Goal: Complete application form: Complete application form

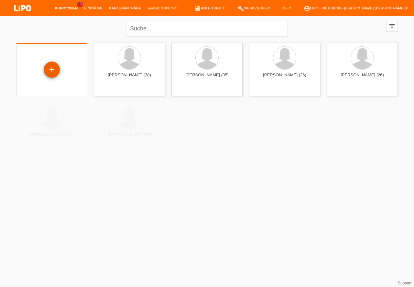
click at [51, 68] on div "+" at bounding box center [52, 69] width 16 height 11
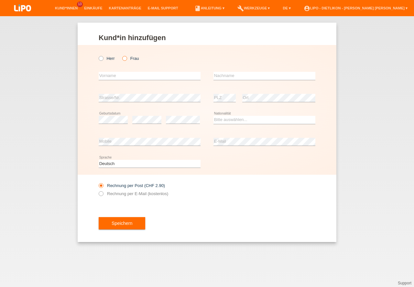
click at [121, 55] on icon at bounding box center [121, 55] width 0 height 0
click at [124, 57] on input "Frau" at bounding box center [124, 58] width 4 height 4
radio input "true"
click at [117, 73] on input "text" at bounding box center [150, 76] width 102 height 8
type input "Vanessa"
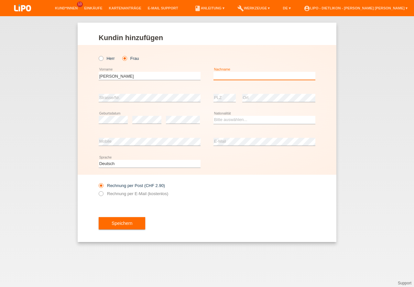
click at [248, 76] on input "text" at bounding box center [265, 76] width 102 height 8
type input "de luca"
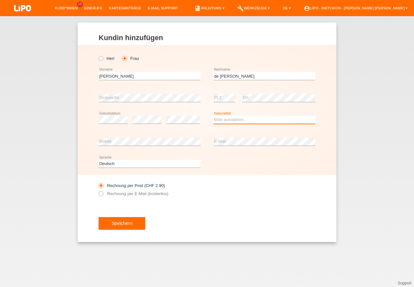
click at [229, 119] on select "Bitte auswählen... Schweiz Deutschland Liechtenstein Österreich ------------ Af…" at bounding box center [265, 120] width 102 height 8
select select "IT"
click at [0, 0] on option "[GEOGRAPHIC_DATA]" at bounding box center [0, 0] width 0 height 0
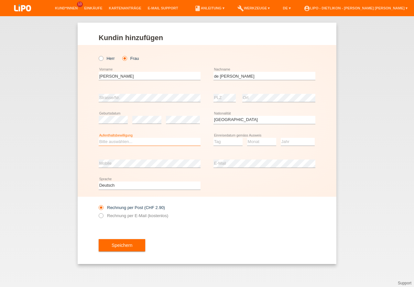
click at [146, 143] on select "Bitte auswählen... C B B - Flüchtlingsstatus Andere" at bounding box center [150, 142] width 102 height 8
select select "C"
click at [0, 0] on option "C" at bounding box center [0, 0] width 0 height 0
click at [223, 143] on select "Tag 01 02 03 04 05 06 07 08 09 10 11" at bounding box center [228, 142] width 29 height 8
select select "02"
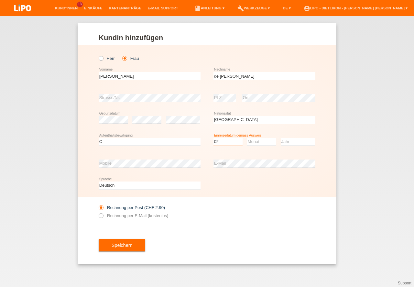
click at [0, 0] on option "02" at bounding box center [0, 0] width 0 height 0
click at [263, 141] on select "Monat 01 02 03 04 05 06 07 08 09 10 11" at bounding box center [261, 142] width 29 height 8
click at [291, 142] on select "Jahr 2025 2024 2023 2022 2021 2020 2019 2018 2017 2016 2015 2014 2013 2012 2011…" at bounding box center [298, 142] width 34 height 8
select select "12"
click at [291, 142] on select "Jahr 2025 2024 2023 2022 2021 2020 2019 2018 2017 2016 2015 2014 2013 2012 2011…" at bounding box center [298, 142] width 34 height 8
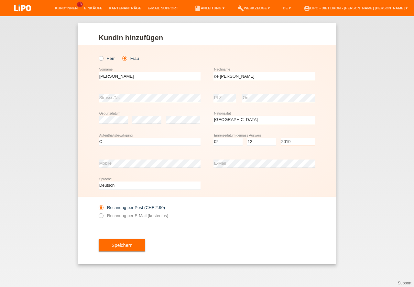
select select "2019"
click at [122, 215] on label "Rechnung per E-Mail (kostenlos)" at bounding box center [134, 215] width 70 height 5
click at [103, 215] on input "Rechnung per E-Mail (kostenlos)" at bounding box center [101, 217] width 4 height 8
radio input "true"
click at [126, 246] on button "Speichern" at bounding box center [122, 245] width 47 height 12
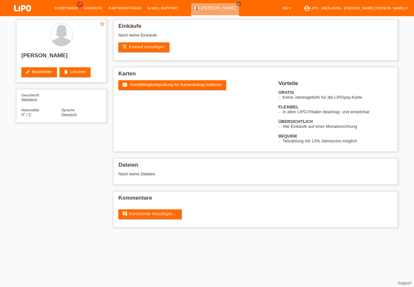
click at [168, 87] on span "Kreditfähigkeitsprüfung für Kartenantrag initiieren" at bounding box center [176, 84] width 92 height 5
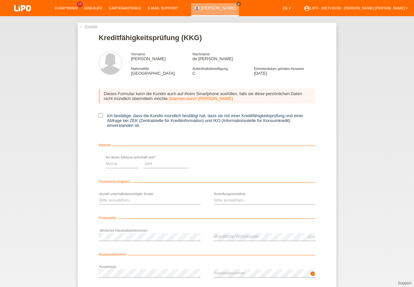
click at [99, 114] on icon at bounding box center [101, 115] width 4 height 4
click at [99, 114] on input "Ich bestätige, dass die Kundin mündlich bestätigt hat, dass sie mit einer Kredi…" at bounding box center [101, 115] width 4 height 4
checkbox input "true"
click at [225, 162] on select "Monat 01 02 03 04 05 06 07 08 09 10" at bounding box center [231, 164] width 34 height 8
select select "12"
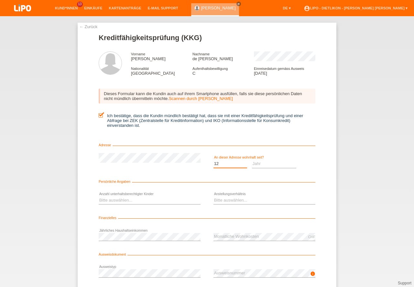
click at [0, 0] on option "12" at bounding box center [0, 0] width 0 height 0
click at [256, 166] on select "Jahr 2025 2024 2023 2022 2021 2020 2019 2018 2017 2016 2015 2014 2013 2012 2011…" at bounding box center [274, 164] width 45 height 8
select select "2019"
click at [0, 0] on option "2019" at bounding box center [0, 0] width 0 height 0
click at [138, 199] on select "Bitte auswählen... 0 1 2 3 4 5 6 7 8 9" at bounding box center [150, 201] width 102 height 8
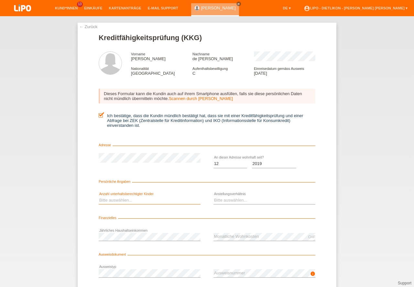
select select "0"
click at [0, 0] on option "0" at bounding box center [0, 0] width 0 height 0
click at [238, 200] on select "Bitte auswählen... Unbefristet Befristet Lehrling/Student Pensioniert Nicht arb…" at bounding box center [265, 201] width 102 height 8
select select "UNLIMITED"
click at [0, 0] on option "Unbefristet" at bounding box center [0, 0] width 0 height 0
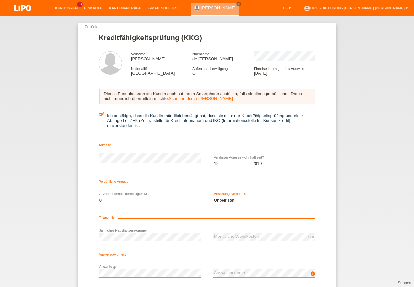
scroll to position [29, 0]
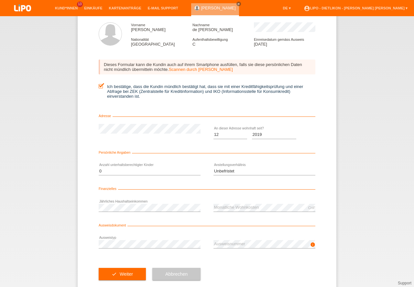
click at [113, 272] on button "check Weiter" at bounding box center [122, 274] width 47 height 12
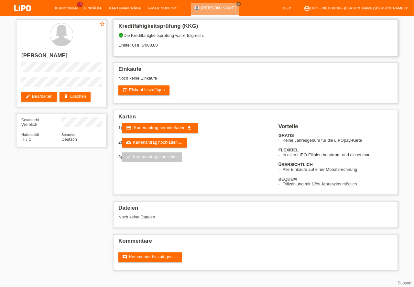
click at [148, 42] on div "verified_user Die Kreditfähigkeitsprüfung war erfolgreich. Limite: CHF 5'000.00" at bounding box center [255, 43] width 275 height 20
click at [148, 43] on div "verified_user Die Kreditfähigkeitsprüfung war erfolgreich. Limite: CHF 5'000.00" at bounding box center [255, 43] width 275 height 20
drag, startPoint x: 23, startPoint y: 54, endPoint x: 42, endPoint y: 53, distance: 19.8
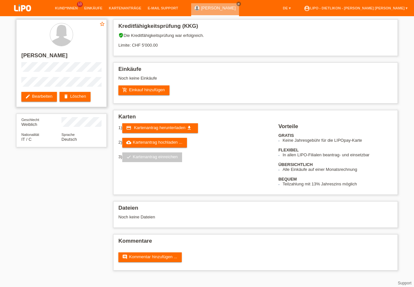
click at [42, 53] on h2 "[PERSON_NAME]" at bounding box center [61, 57] width 80 height 10
click at [42, 55] on h2 "[PERSON_NAME]" at bounding box center [61, 57] width 80 height 10
drag, startPoint x: 46, startPoint y: 54, endPoint x: 62, endPoint y: 56, distance: 15.9
click at [62, 56] on h2 "[PERSON_NAME]" at bounding box center [61, 57] width 80 height 10
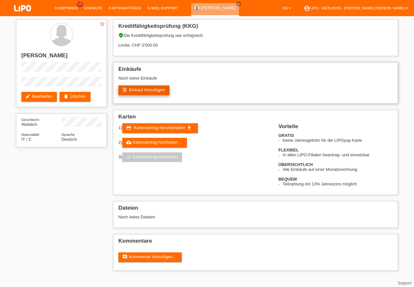
click at [146, 90] on link "add_shopping_cart Einkauf hinzufügen" at bounding box center [143, 90] width 51 height 10
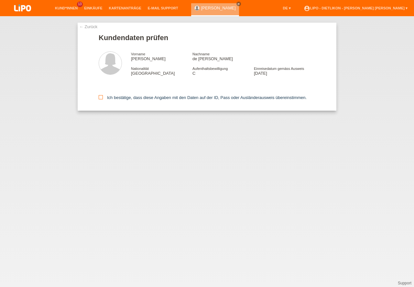
click at [102, 96] on icon at bounding box center [101, 97] width 4 height 4
click at [102, 96] on input "Ich bestätige, dass diese Angaben mit den Daten auf der ID, Pass oder Ausländer…" at bounding box center [101, 97] width 4 height 4
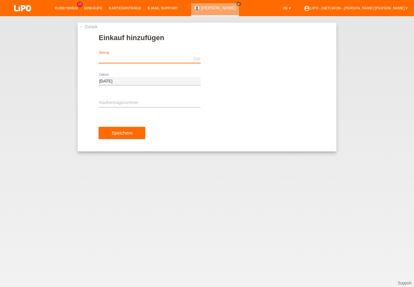
click at [121, 61] on input "text" at bounding box center [150, 59] width 102 height 8
type input "955.80"
click at [122, 102] on input "text" at bounding box center [150, 103] width 102 height 8
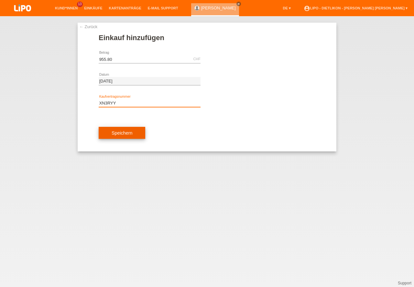
type input "XN3RYY"
click at [114, 134] on button "Speichern" at bounding box center [122, 133] width 47 height 12
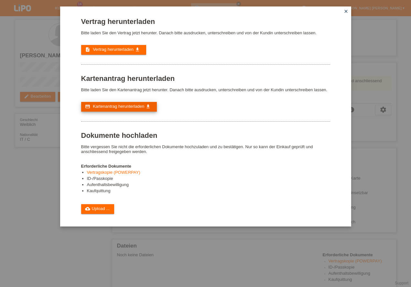
click at [101, 105] on span "Kartenantrag herunterladen" at bounding box center [118, 106] width 51 height 5
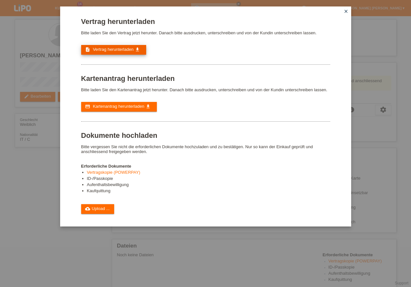
click at [109, 50] on span "Vertrag herunterladen" at bounding box center [113, 49] width 41 height 5
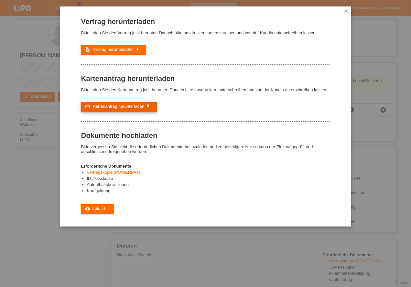
click at [130, 105] on span "Kartenantrag herunterladen" at bounding box center [118, 106] width 51 height 5
click at [346, 12] on icon "close" at bounding box center [346, 11] width 5 height 5
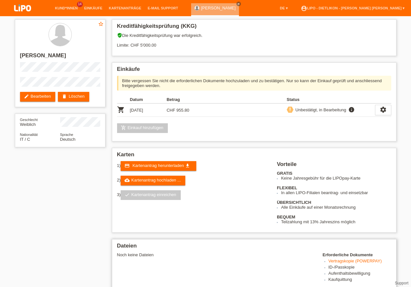
scroll to position [92, 0]
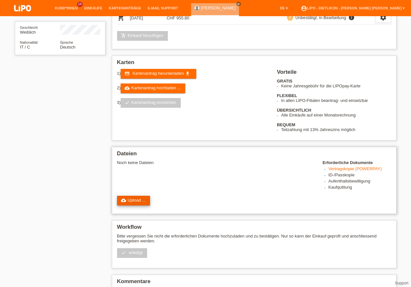
click at [138, 201] on link "cloud_upload Upload ..." at bounding box center [133, 201] width 33 height 10
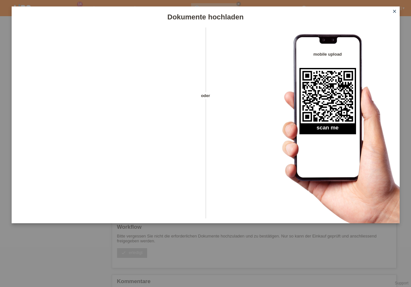
click at [395, 11] on icon "close" at bounding box center [394, 11] width 5 height 5
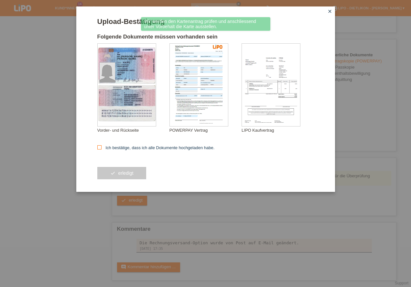
scroll to position [163, 0]
click at [100, 148] on icon at bounding box center [99, 147] width 4 height 4
click at [100, 148] on input "Ich bestätige, dass ich alle Dokumente hochgeladen habe." at bounding box center [99, 147] width 4 height 4
checkbox input "true"
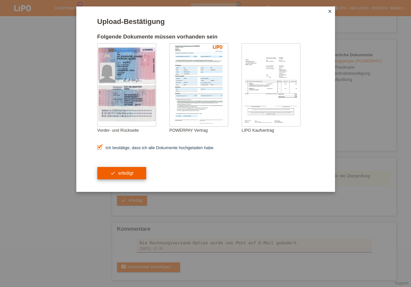
click at [123, 174] on button "check erledigt" at bounding box center [121, 173] width 49 height 12
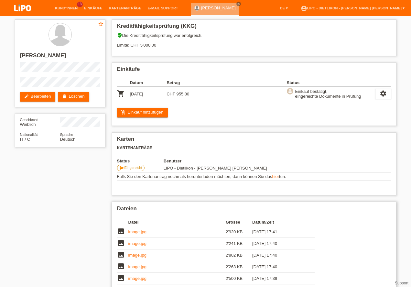
scroll to position [99, 0]
